Goal: Find specific page/section: Find specific page/section

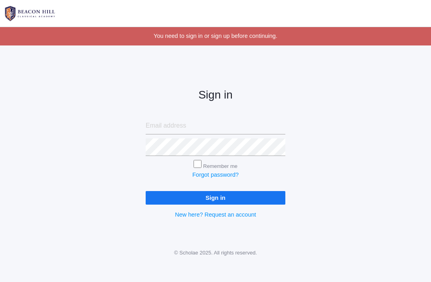
scroll to position [51, 0]
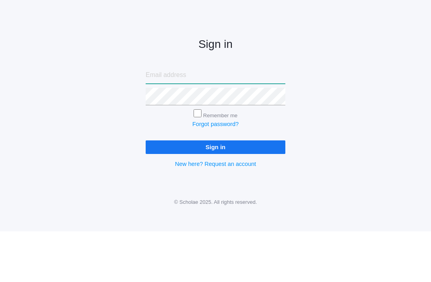
type input "[EMAIL_ADDRESS][DOMAIN_NAME]"
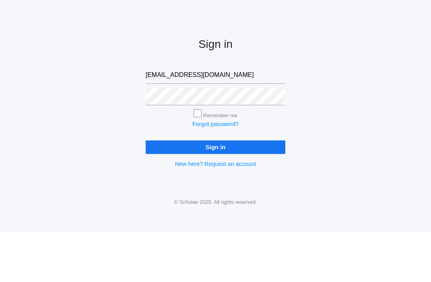
click at [215, 191] on input "Sign in" at bounding box center [216, 197] width 140 height 13
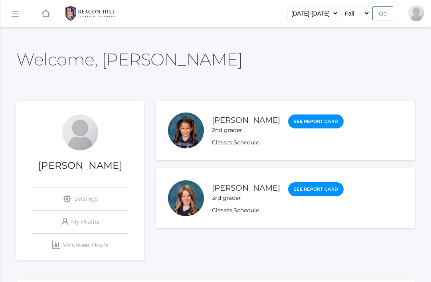
click at [21, 20] on link "icons/ui/navigation/hamburger Created with Sketch." at bounding box center [15, 14] width 30 height 22
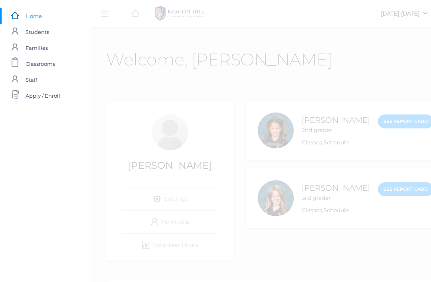
click at [47, 70] on span "Classrooms" at bounding box center [41, 64] width 30 height 16
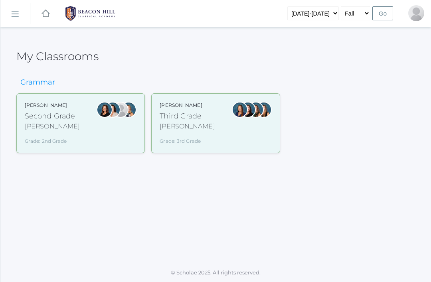
click at [176, 113] on div "Third Grade" at bounding box center [186, 116] width 55 height 11
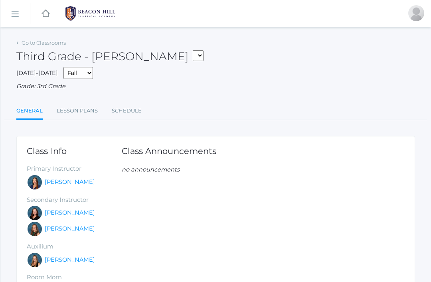
click at [18, 15] on rect at bounding box center [14, 14] width 13 height 13
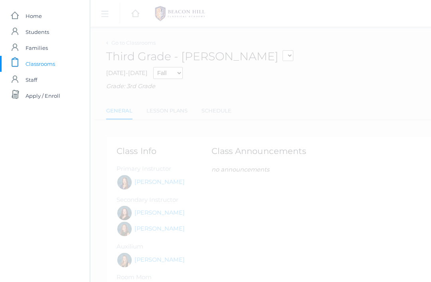
click at [43, 35] on span "Students" at bounding box center [38, 32] width 24 height 16
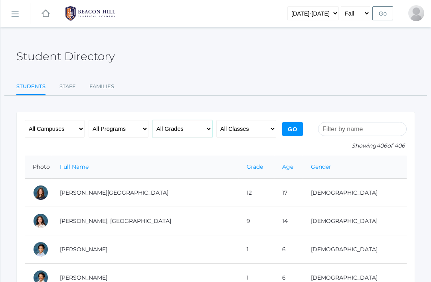
click at [188, 131] on select "All Grades Grammar - Kindergarten - 1st Grade - 2nd Grade - 3rd Grade - 4th Gra…" at bounding box center [182, 129] width 60 height 18
select select "3"
click at [235, 136] on select "All Classes Grammar - *KIND - Kindergarten AM - *KIND - Kindergarten PM - *KNDC…" at bounding box center [246, 129] width 60 height 18
select select "2028"
click at [291, 130] on input "Go" at bounding box center [292, 129] width 21 height 14
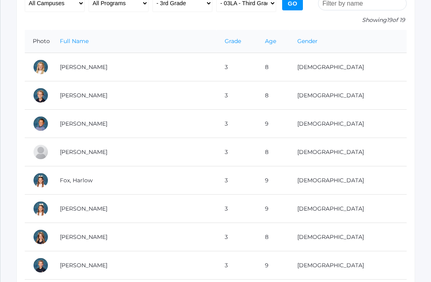
scroll to position [126, 0]
click at [98, 153] on td "[PERSON_NAME]" at bounding box center [134, 152] width 165 height 28
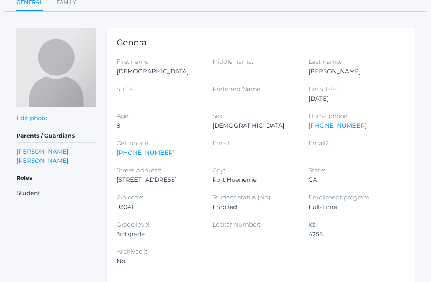
scroll to position [97, 0]
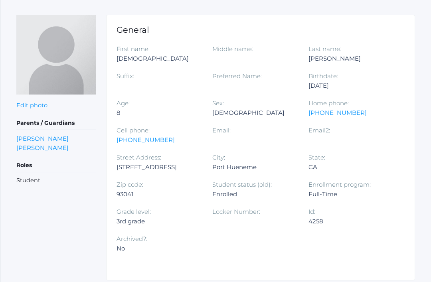
click at [29, 150] on link "[PERSON_NAME]" at bounding box center [42, 147] width 52 height 9
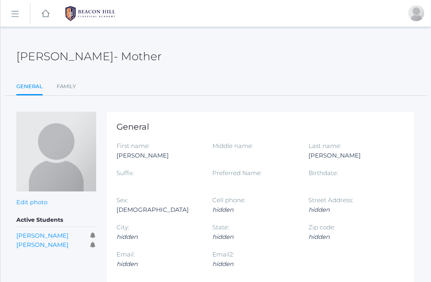
scroll to position [122, 0]
